Goal: Task Accomplishment & Management: Use online tool/utility

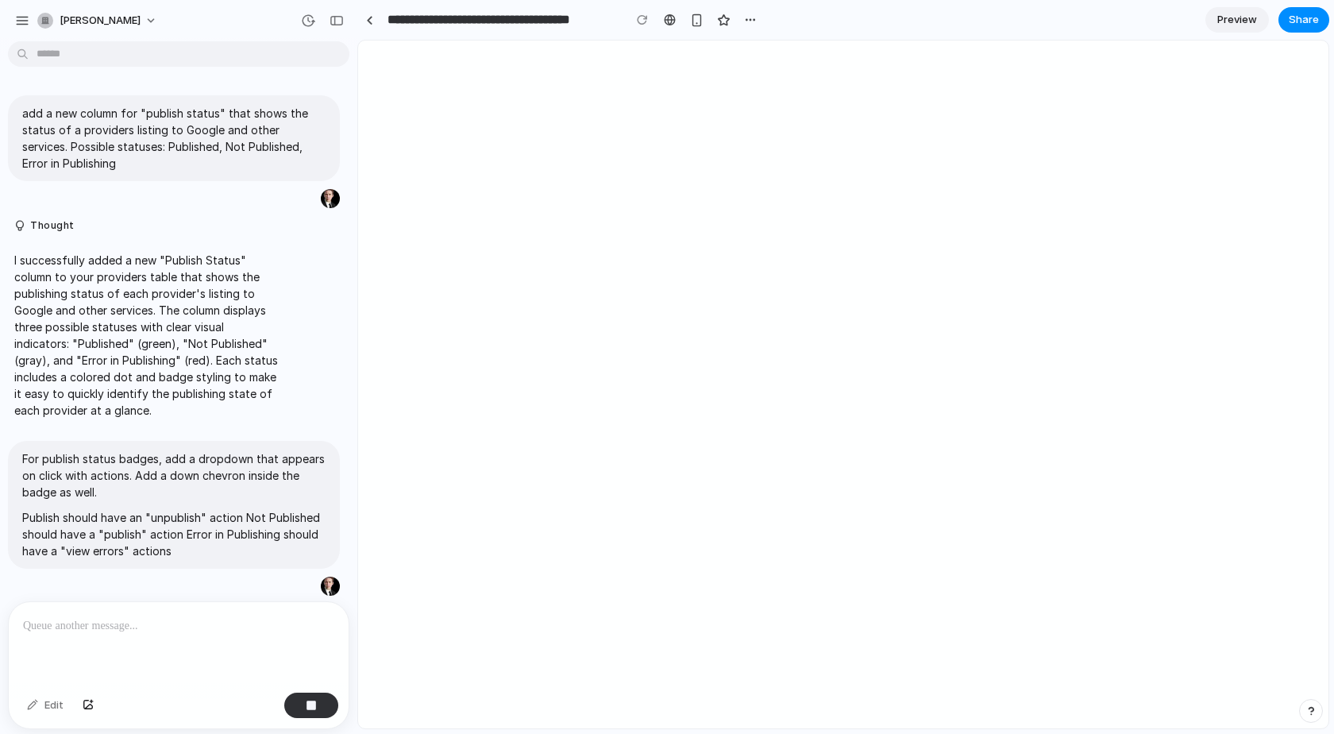
scroll to position [549, 0]
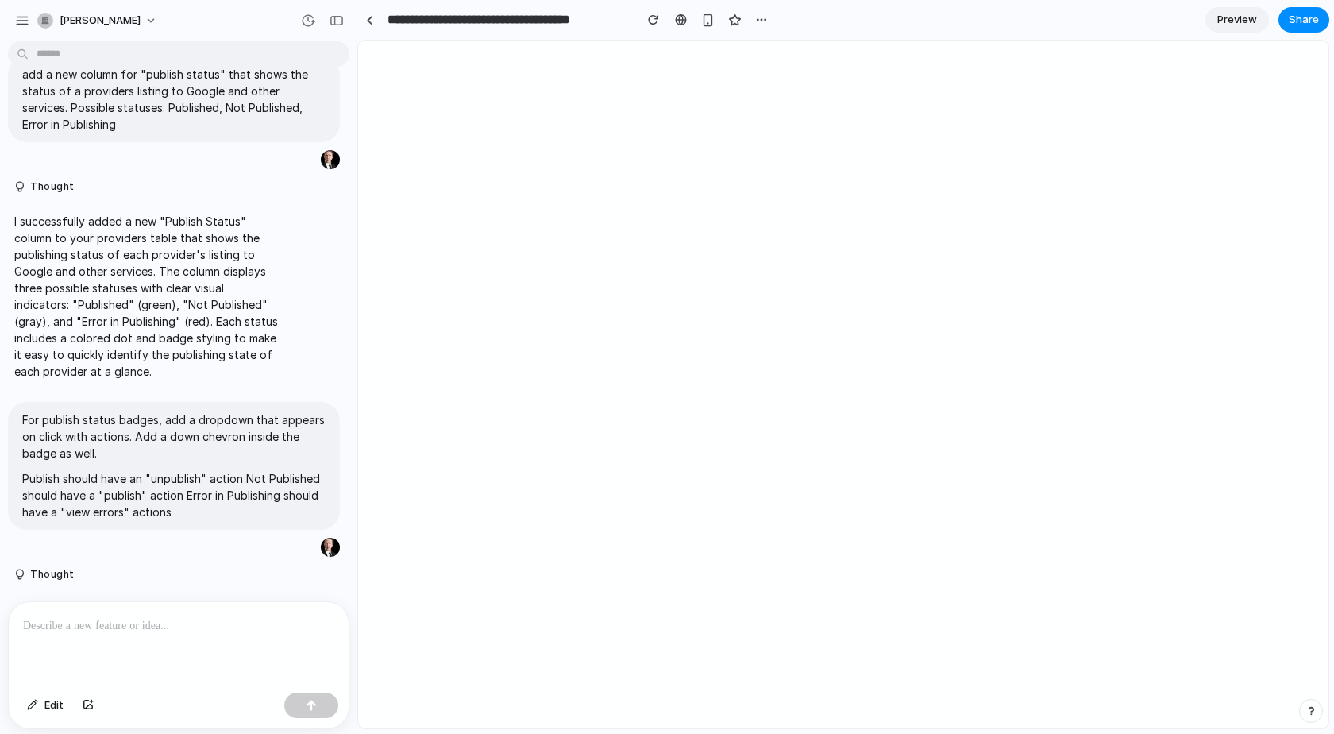
scroll to position [222, 0]
